Goal: Information Seeking & Learning: Check status

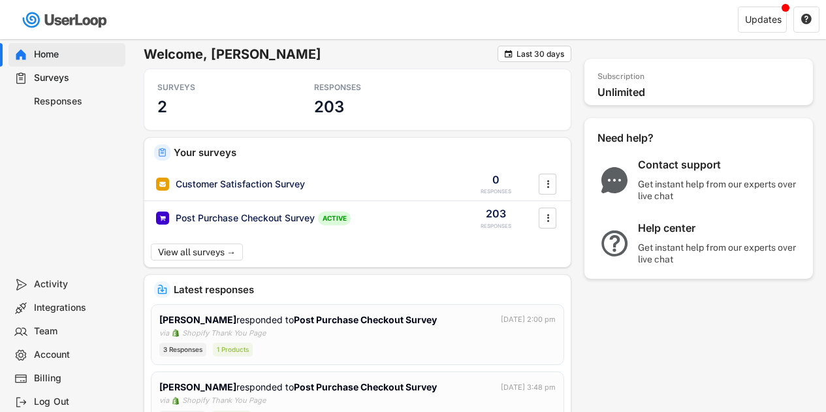
click at [516, 53] on div "Last 30 days" at bounding box center [540, 54] width 48 height 8
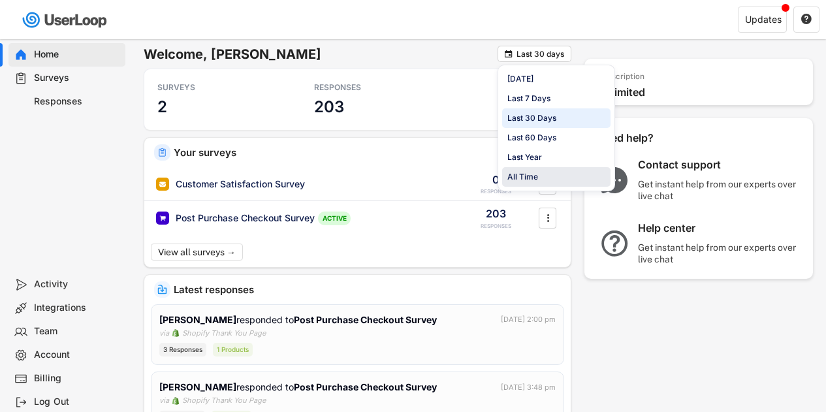
click at [532, 177] on div "All Time" at bounding box center [522, 177] width 31 height 12
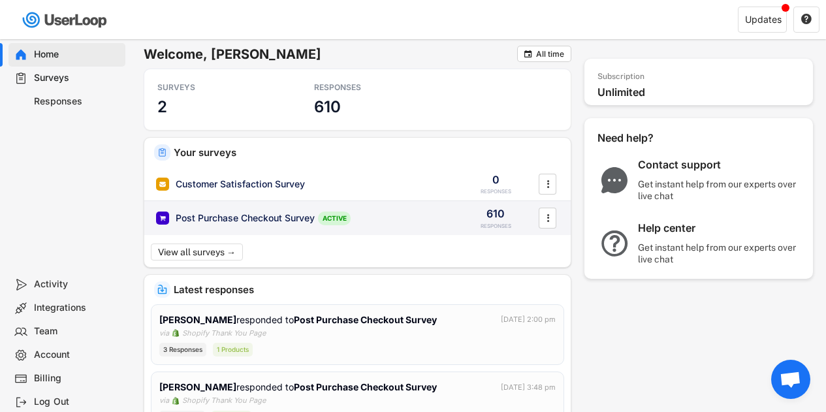
click at [385, 208] on div "Post Purchase Checkout Survey ACTIVE 610 RESPONSES " at bounding box center [357, 218] width 426 height 34
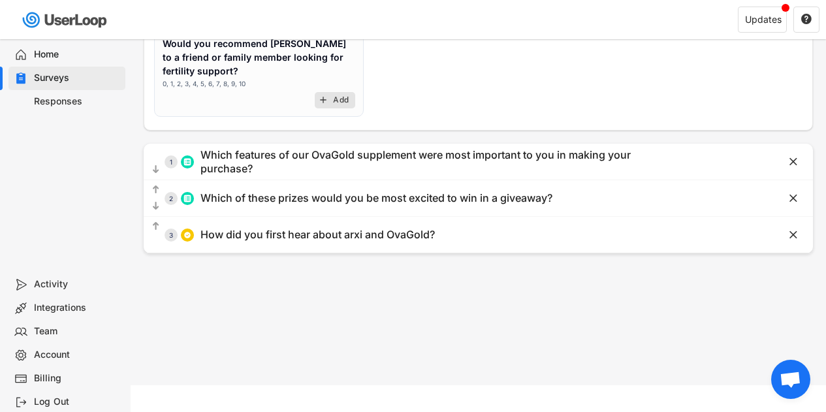
scroll to position [296, 0]
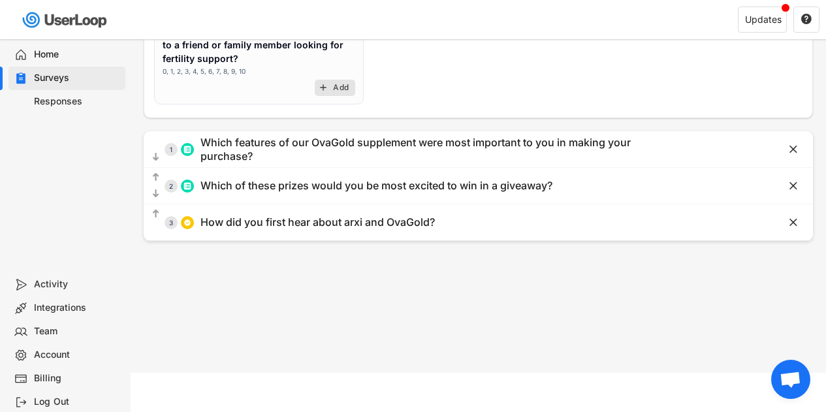
click at [330, 215] on div "How did you first hear about arxi and OvaGold?" at bounding box center [317, 222] width 234 height 14
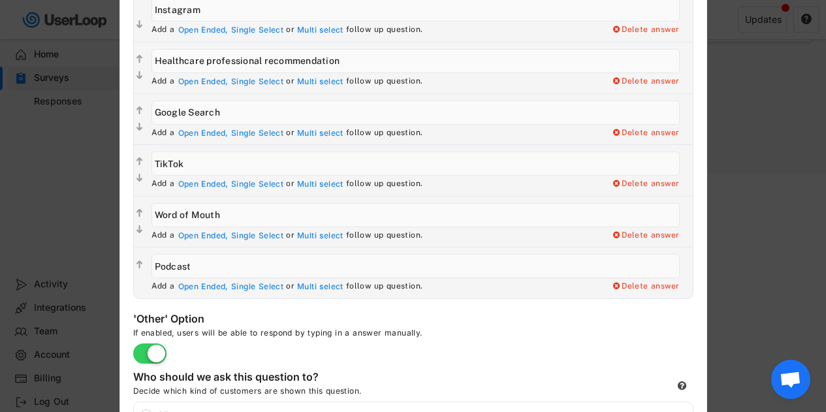
scroll to position [364, 0]
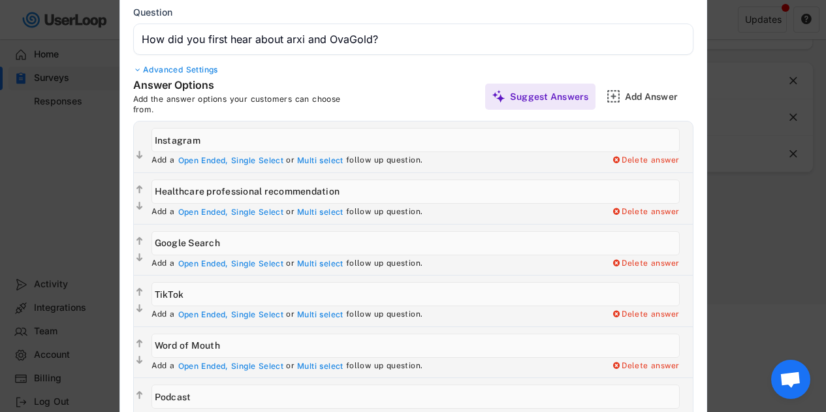
click at [745, 172] on div at bounding box center [413, 206] width 826 height 412
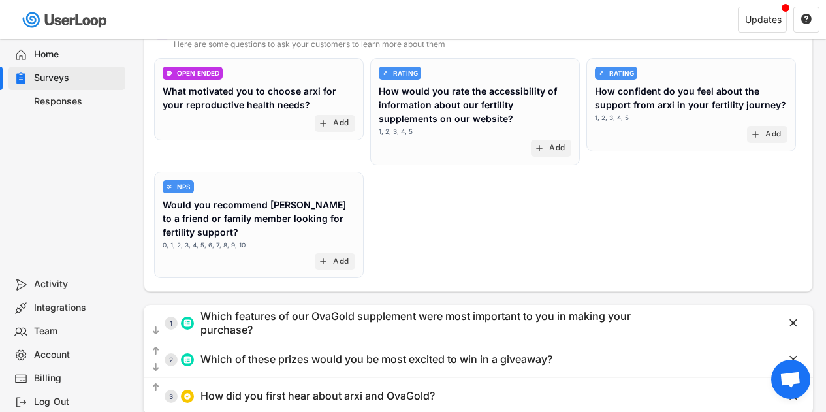
scroll to position [35, 0]
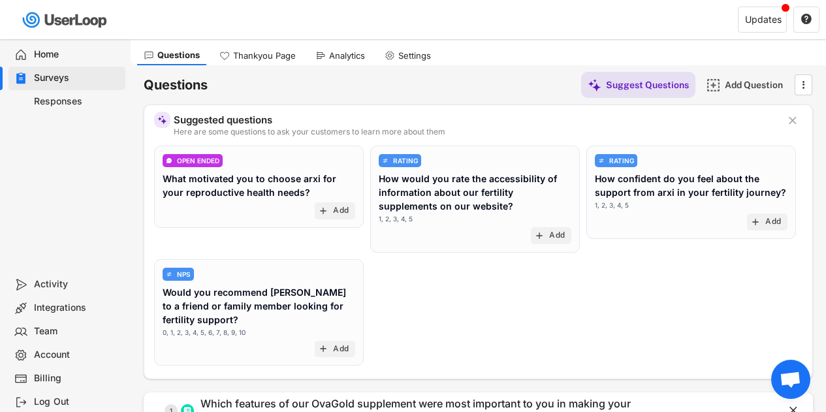
click at [82, 102] on div "Responses" at bounding box center [77, 101] width 86 height 12
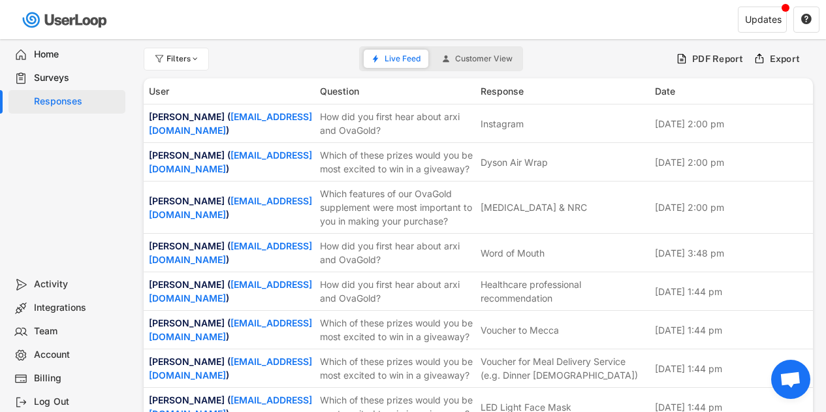
click at [48, 53] on div "Home" at bounding box center [77, 54] width 86 height 12
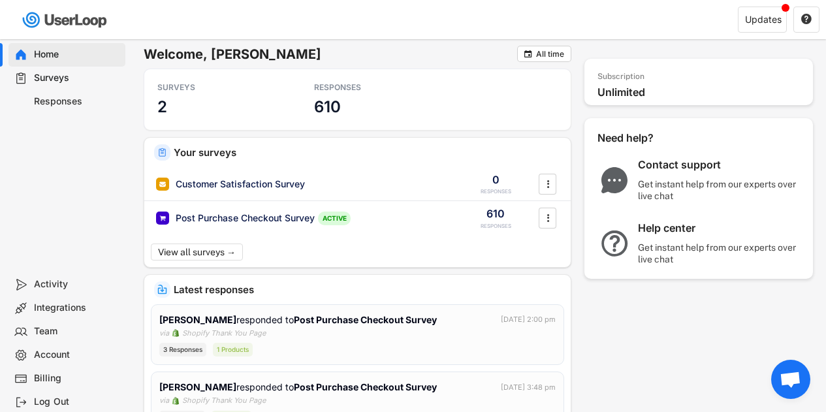
click at [52, 76] on div "Surveys" at bounding box center [77, 78] width 86 height 12
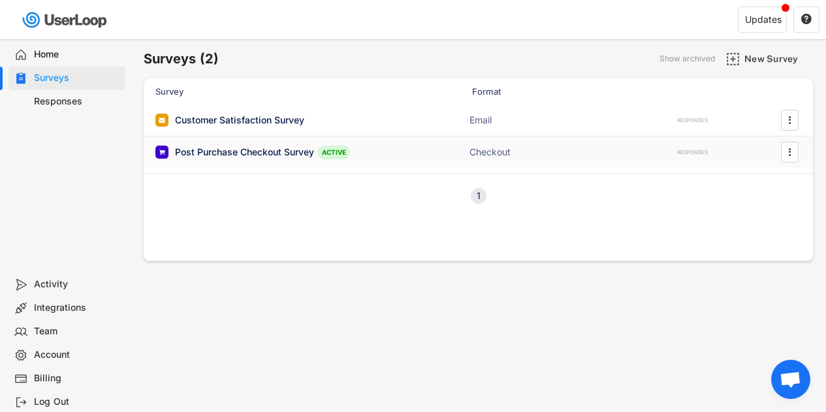
click at [225, 147] on div "Post Purchase Checkout Survey" at bounding box center [244, 152] width 139 height 13
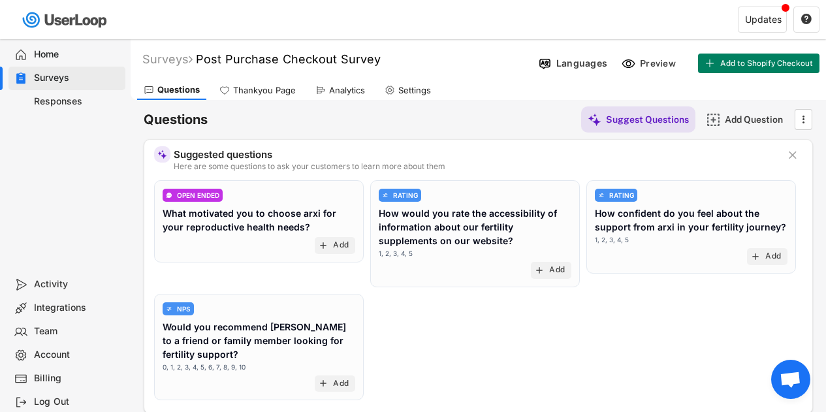
click at [343, 78] on div "Questions Thankyou Page Analytics Settings" at bounding box center [478, 88] width 695 height 23
click at [343, 88] on div "Analytics" at bounding box center [347, 90] width 36 height 11
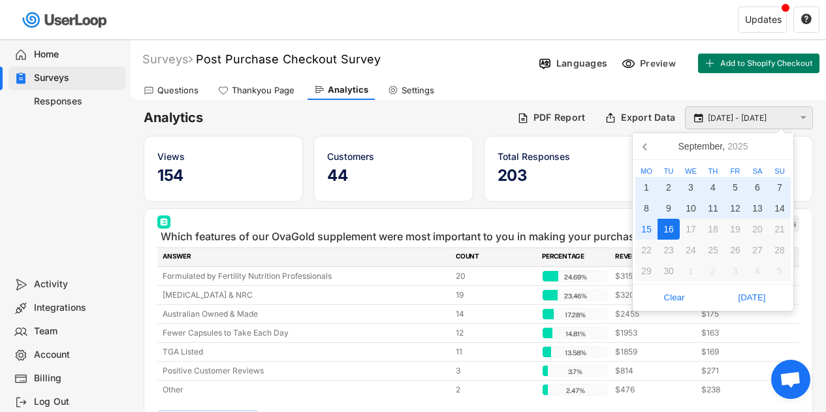
click at [738, 117] on input "[DATE] - [DATE]" at bounding box center [750, 118] width 86 height 13
click at [642, 145] on icon at bounding box center [645, 146] width 21 height 21
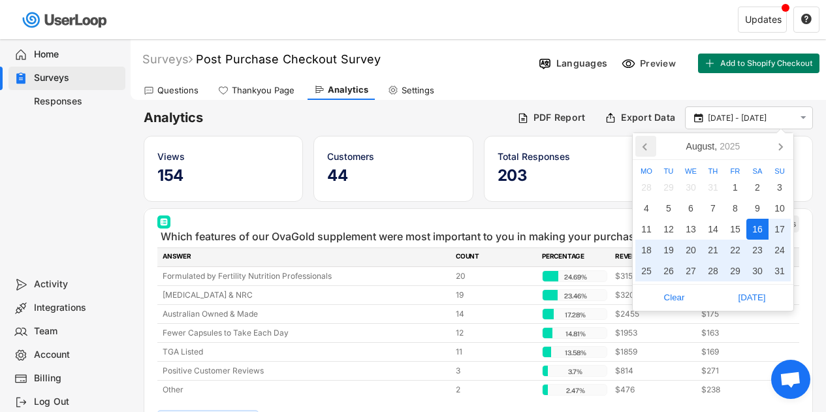
click at [642, 145] on icon at bounding box center [645, 146] width 21 height 21
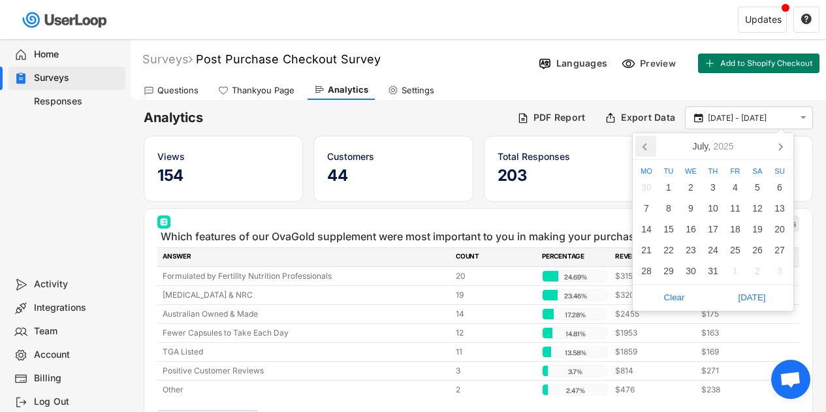
click at [642, 145] on icon at bounding box center [645, 146] width 21 height 21
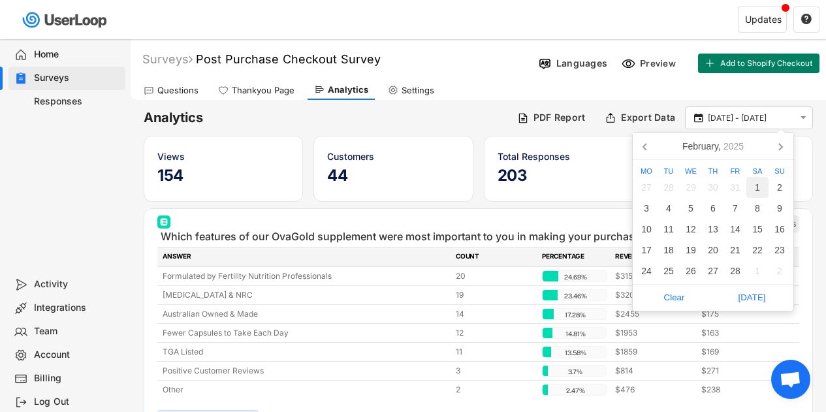
click at [749, 183] on div "1" at bounding box center [757, 187] width 22 height 21
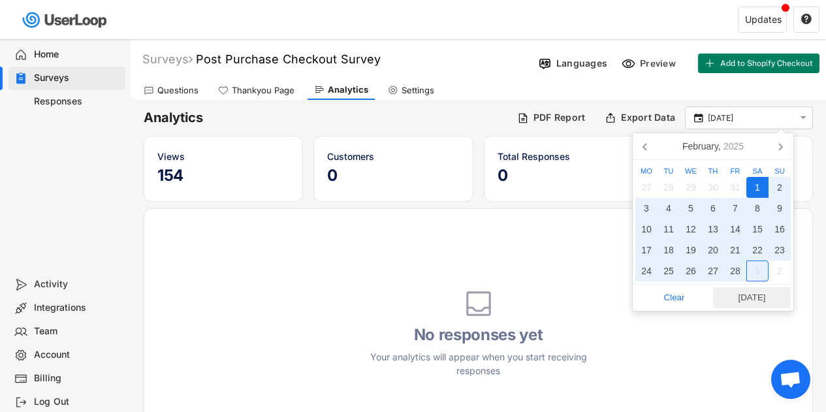
click at [760, 298] on span "[DATE]" at bounding box center [752, 298] width 70 height 20
type input "[DATE] - [DATE]"
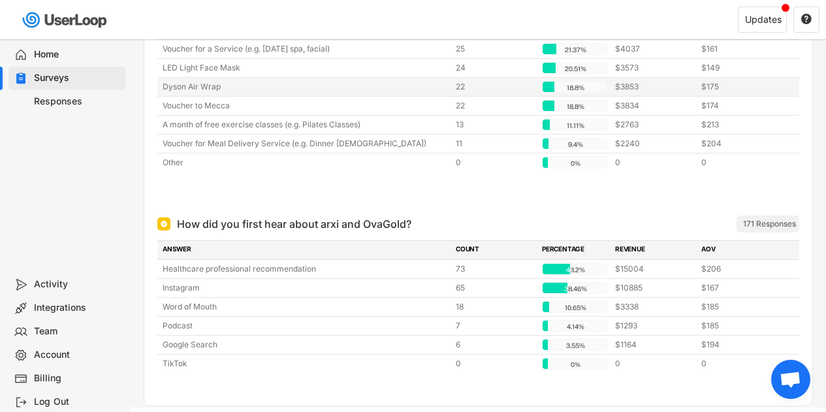
scroll to position [514, 0]
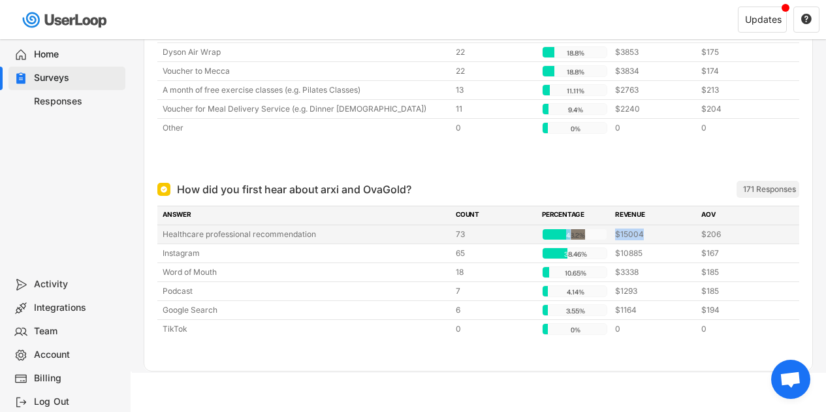
drag, startPoint x: 650, startPoint y: 234, endPoint x: 607, endPoint y: 240, distance: 43.6
click at [607, 240] on div "Healthcare professional recommendation 73 43.2% 43.2% $15004 $206" at bounding box center [478, 234] width 642 height 18
click at [680, 239] on div "$15004" at bounding box center [654, 234] width 78 height 12
drag, startPoint x: 726, startPoint y: 239, endPoint x: 698, endPoint y: 240, distance: 27.4
click at [698, 240] on div "Healthcare professional recommendation 73 43.2% 43.2% $15004 $206" at bounding box center [478, 234] width 642 height 18
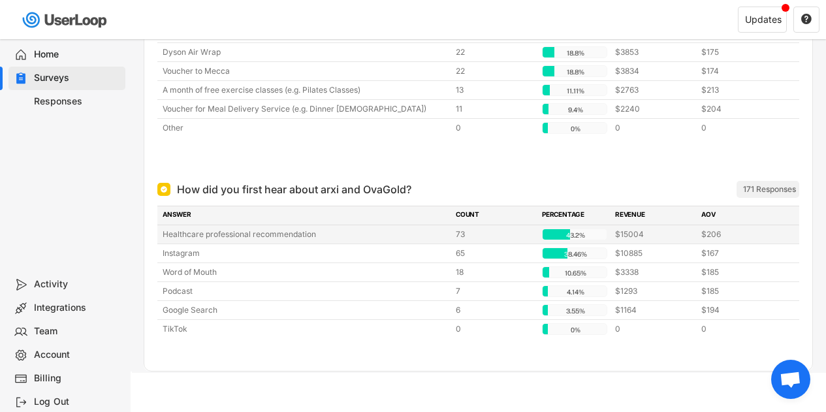
click at [499, 236] on div "73" at bounding box center [495, 234] width 78 height 12
drag, startPoint x: 660, startPoint y: 230, endPoint x: 575, endPoint y: 234, distance: 85.6
click at [575, 234] on div "Healthcare professional recommendation 73 43.2% 43.2% $15004 $206" at bounding box center [478, 234] width 642 height 18
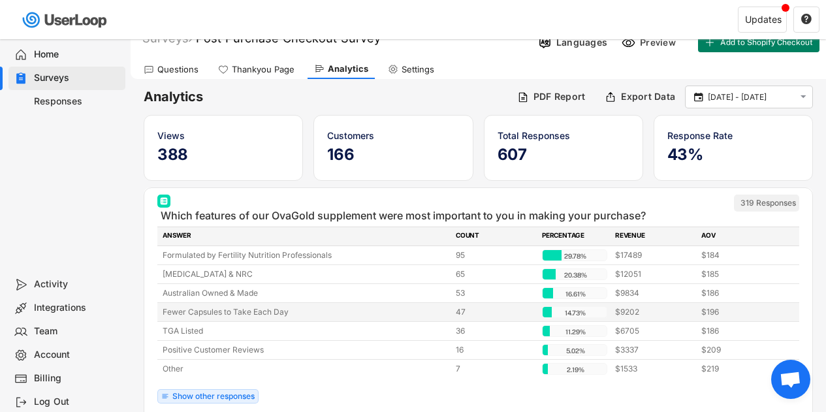
scroll to position [0, 0]
